Goal: Transaction & Acquisition: Purchase product/service

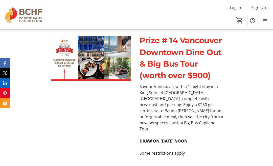
scroll to position [2512, 0]
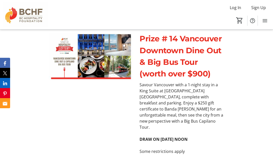
type input "1"
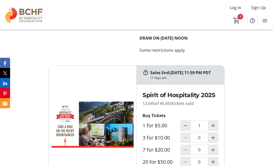
scroll to position [2631, 0]
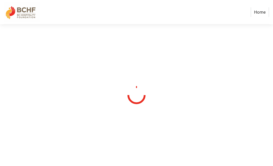
select select "CA"
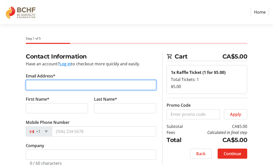
click at [54, 82] on input "Email Address*" at bounding box center [91, 85] width 131 height 10
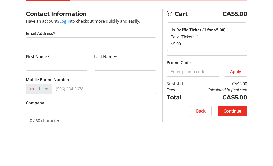
scroll to position [43, 0]
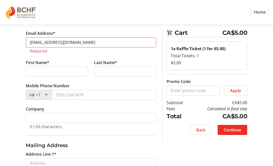
type input "[EMAIL_ADDRESS][DOMAIN_NAME]"
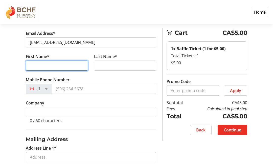
click at [62, 64] on input "First Name*" at bounding box center [57, 66] width 62 height 10
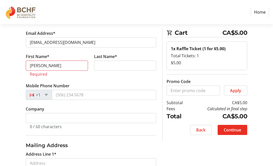
type input "[PERSON_NAME]"
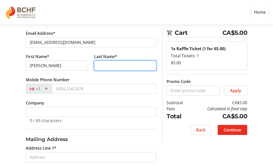
click at [126, 66] on input "Last Name*" at bounding box center [125, 66] width 62 height 10
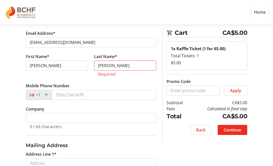
type input "[PERSON_NAME]"
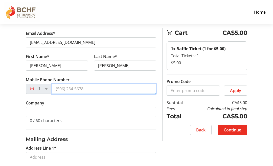
click at [94, 91] on input "Mobile Phone Number" at bounding box center [104, 89] width 104 height 10
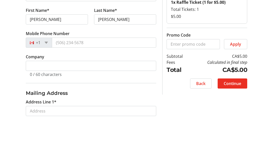
scroll to position [89, 0]
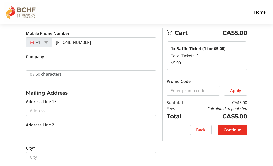
type input "[PHONE_NUMBER]"
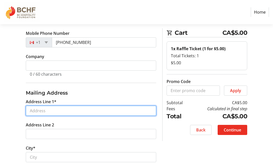
click at [85, 110] on input "Address Line 1*" at bounding box center [91, 111] width 131 height 10
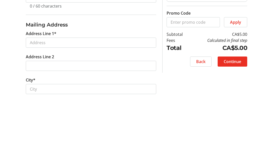
scroll to position [158, 0]
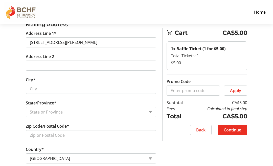
type input "[STREET_ADDRESS][PERSON_NAME]"
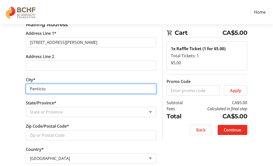
type input "Penticton"
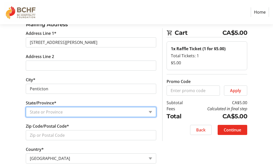
select select "BC"
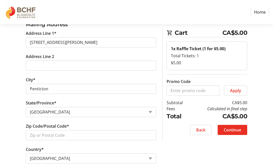
type input "Penticton"
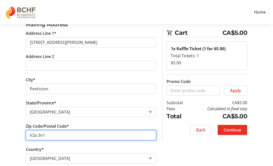
type input "V2a 3n1"
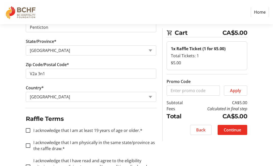
scroll to position [219, 0]
click at [25, 129] on div at bounding box center [28, 131] width 12 height 12
checkbox input "true"
click at [30, 147] on input "I acknowledge that I am physically in the same state/province as the raffle dra…" at bounding box center [28, 146] width 5 height 5
checkbox input "true"
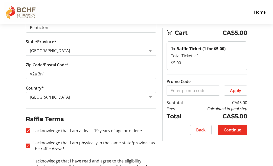
click at [29, 166] on div at bounding box center [28, 167] width 12 height 12
checkbox input "true"
click at [235, 130] on span "Continue" at bounding box center [232, 130] width 17 height 6
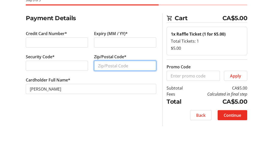
click at [121, 99] on input "Zip/Postal Code*" at bounding box center [125, 104] width 62 height 10
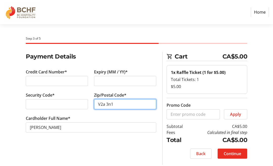
click at [121, 104] on input "V2a 3n1" at bounding box center [125, 104] width 62 height 10
type input "V2a3n1"
click at [231, 153] on span "Continue" at bounding box center [232, 154] width 17 height 6
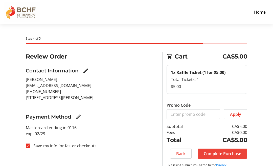
click at [218, 152] on span "Complete Purchase" at bounding box center [222, 154] width 37 height 6
